Goal: Transaction & Acquisition: Purchase product/service

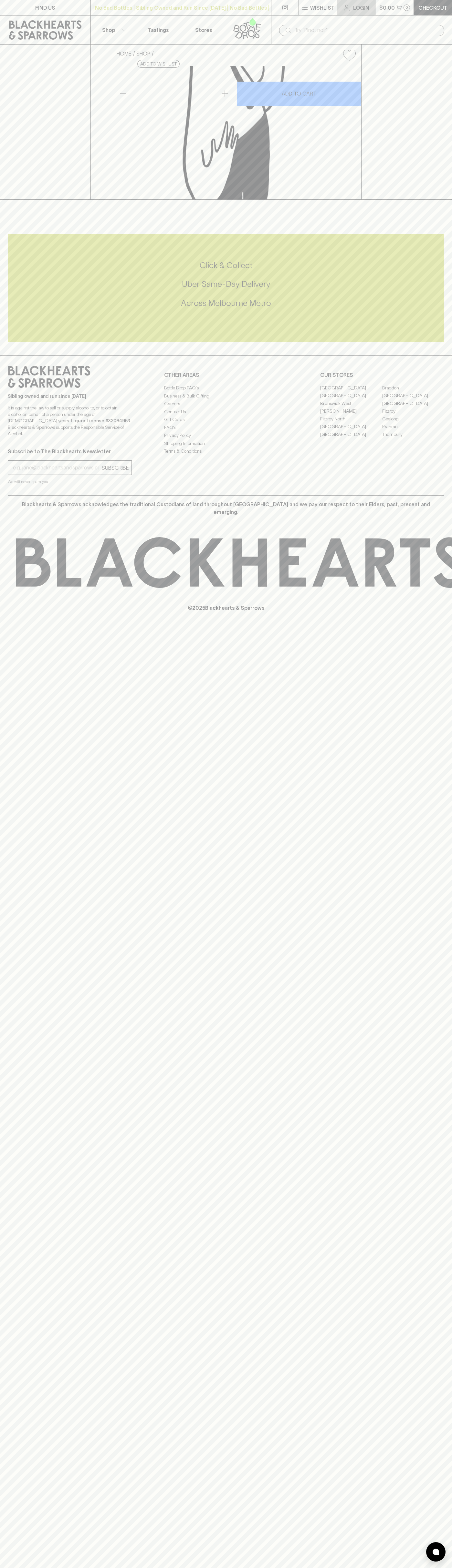
click at [368, 15] on link "Login" at bounding box center [356, 7] width 38 height 15
click at [214, 1567] on html "FIND US | No Bad Bottles | Sibling Owned and Run Since 2006 | No Bad Bottles | …" at bounding box center [226, 784] width 452 height 1568
